Goal: Transaction & Acquisition: Purchase product/service

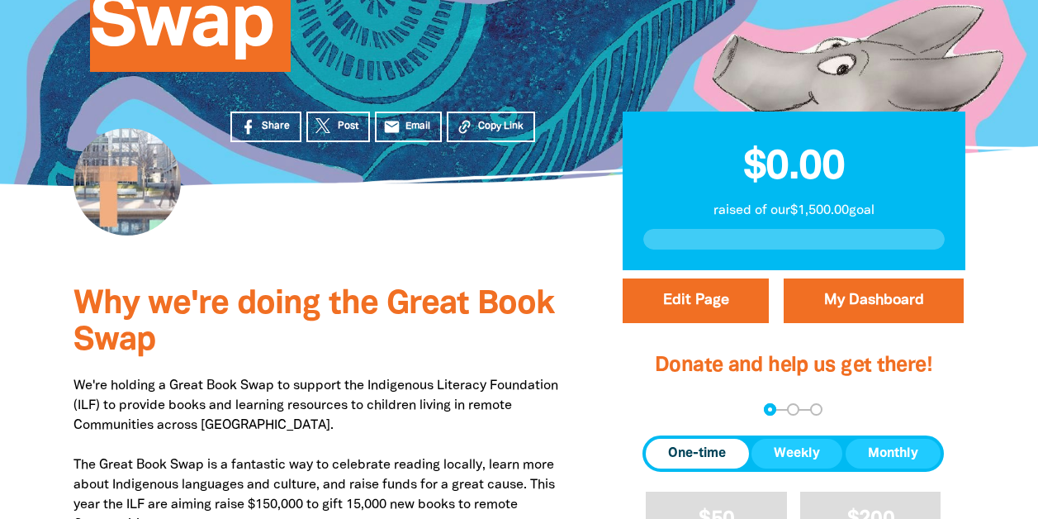
scroll to position [578, 0]
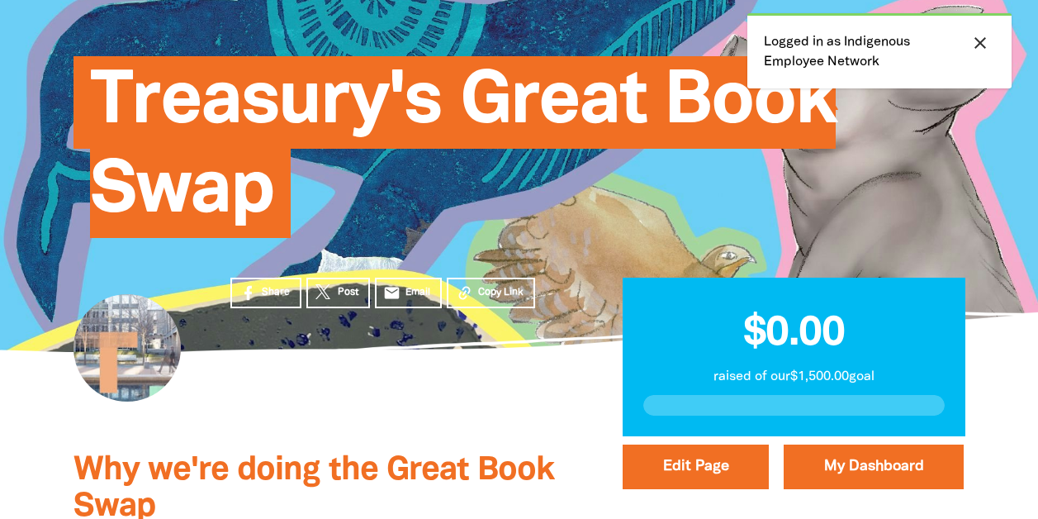
scroll to position [76, 0]
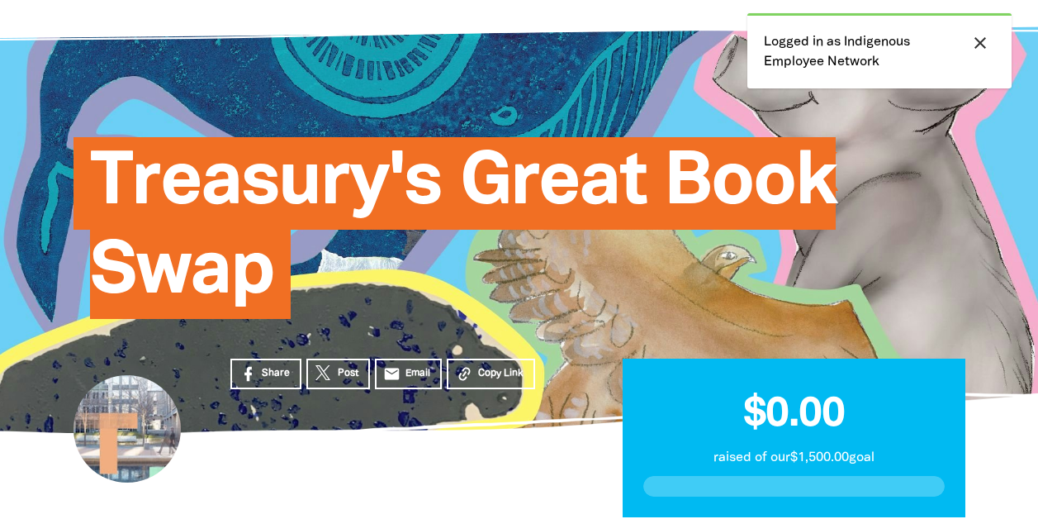
click at [977, 49] on icon "close" at bounding box center [980, 43] width 20 height 20
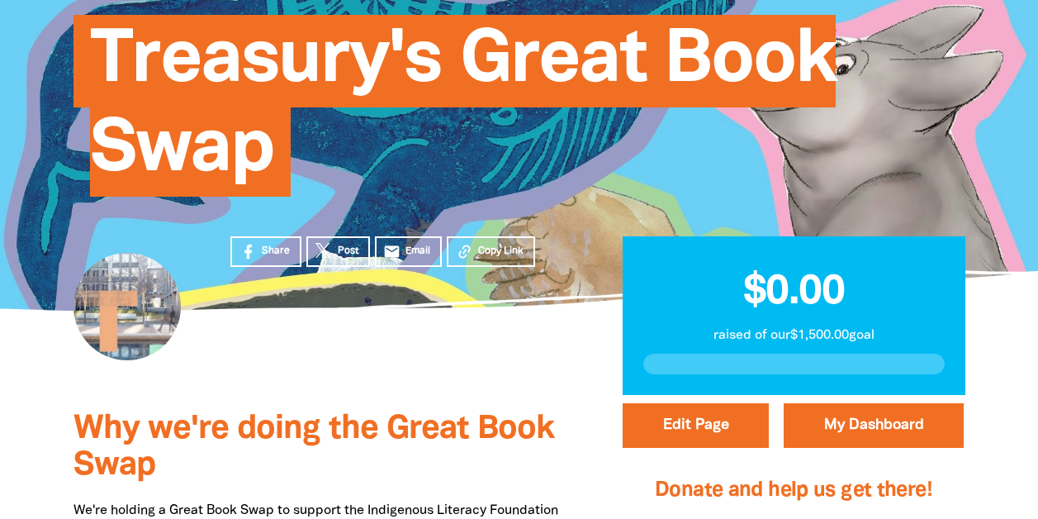
scroll to position [324, 0]
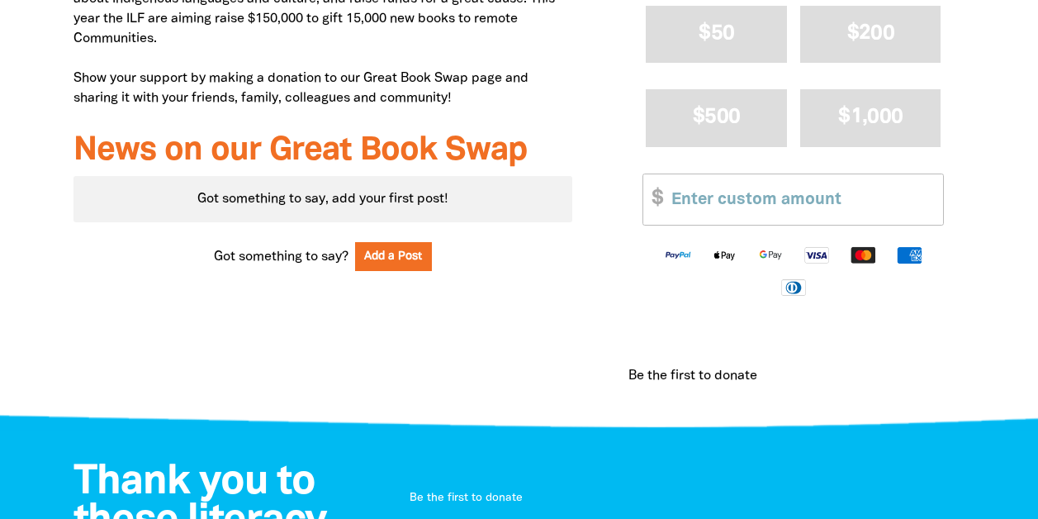
scroll to position [572, 0]
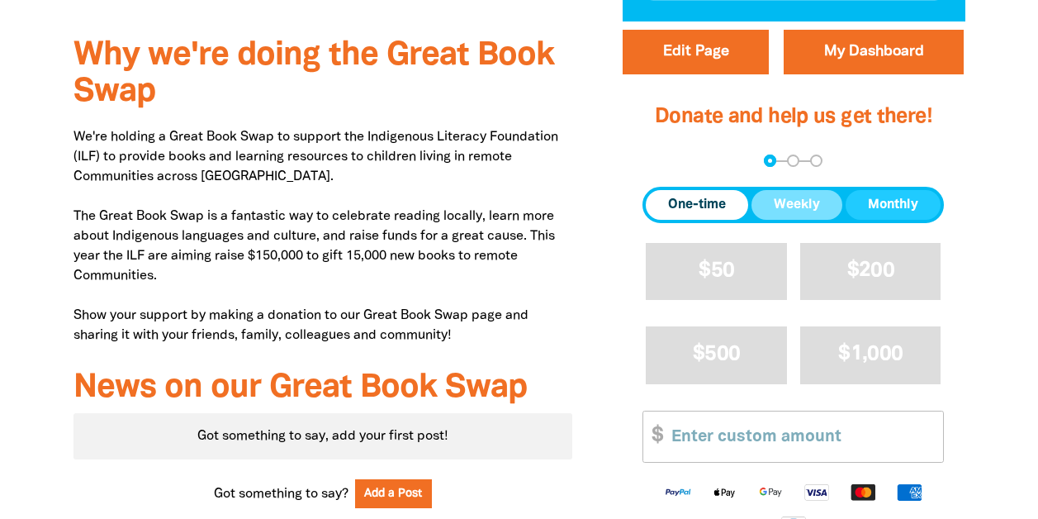
click at [810, 193] on button "Weekly" at bounding box center [797, 205] width 91 height 30
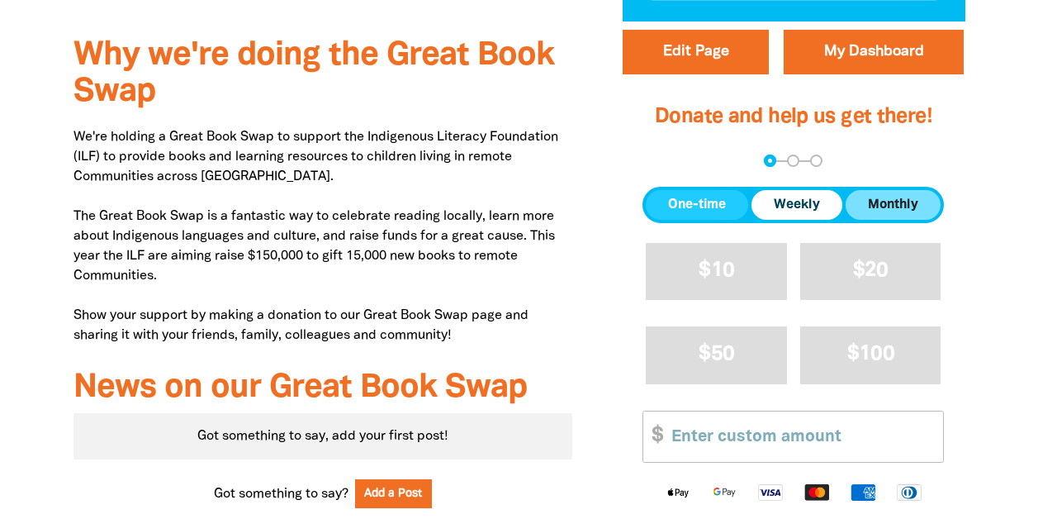
click at [917, 211] on span "Monthly" at bounding box center [893, 205] width 50 height 20
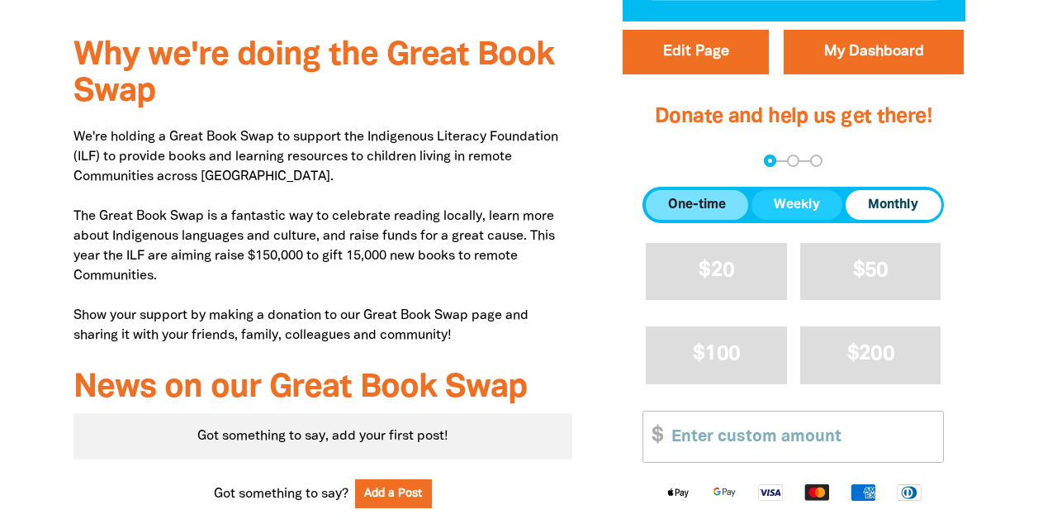
click at [722, 206] on span "One-time" at bounding box center [697, 205] width 58 height 20
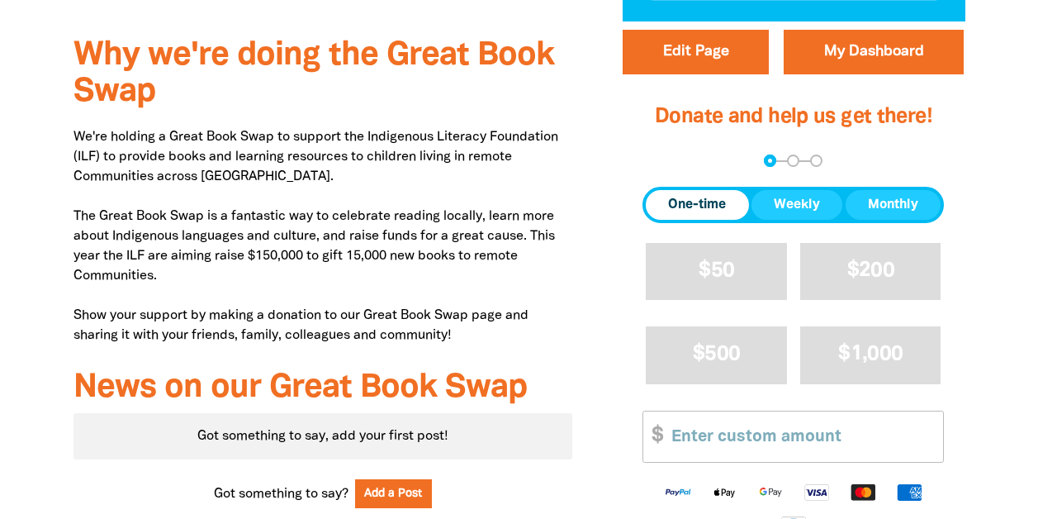
click at [980, 285] on div "Edit Page My Dashboard Donate and help us get there! arrow_back Back Step 1 Ste…" at bounding box center [793, 339] width 392 height 637
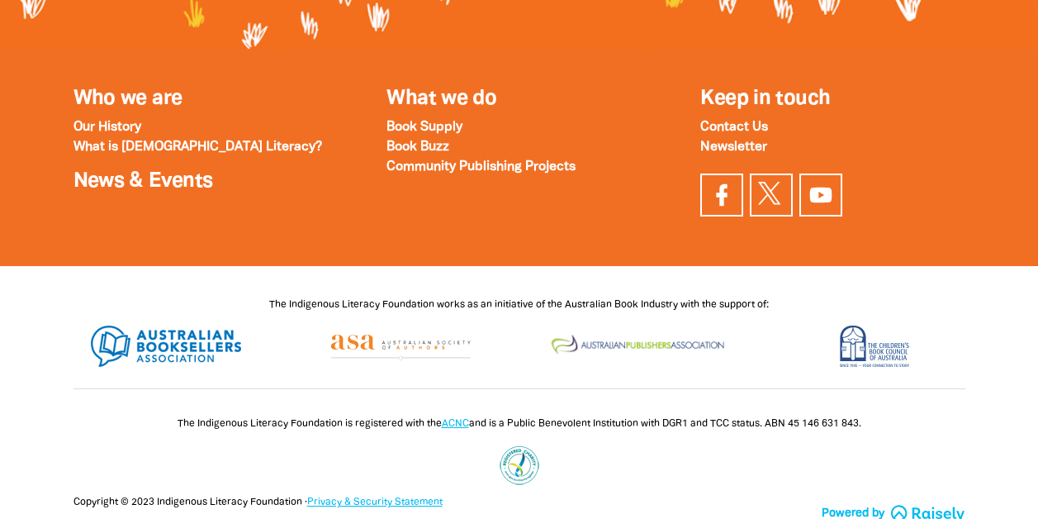
scroll to position [2170, 0]
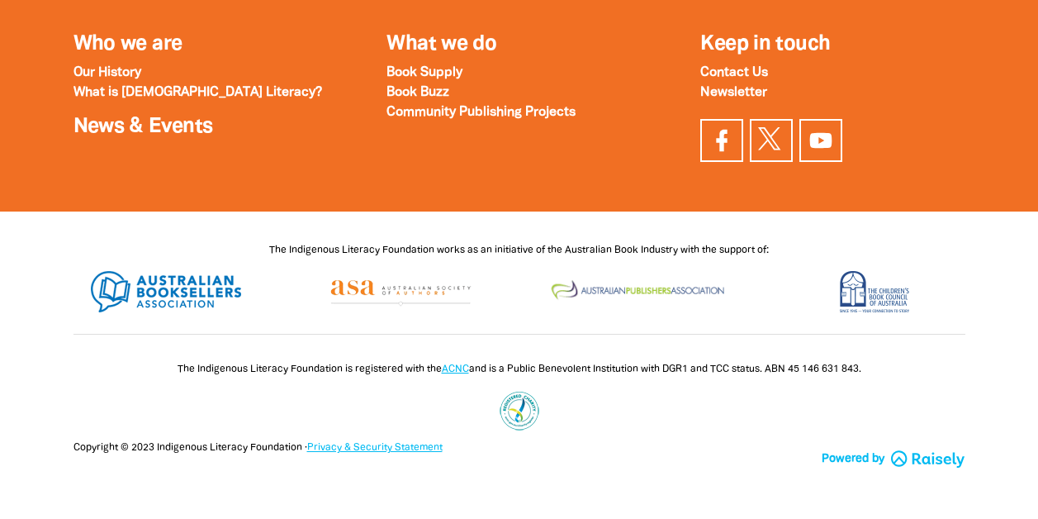
click at [992, 307] on div "The Indigenous Literacy Foundation works as an initiative of the Australian Boo…" at bounding box center [519, 281] width 991 height 140
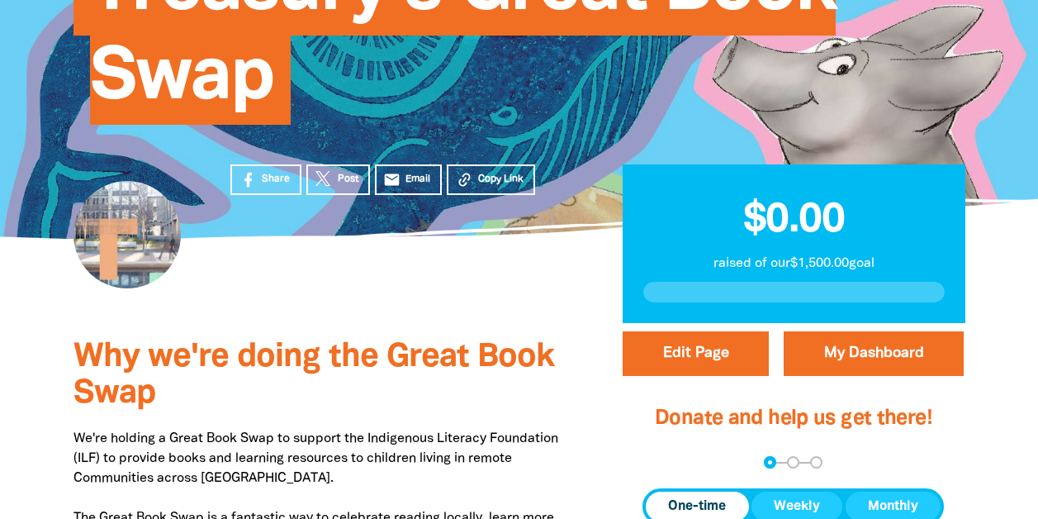
scroll to position [0, 0]
